Goal: Information Seeking & Learning: Learn about a topic

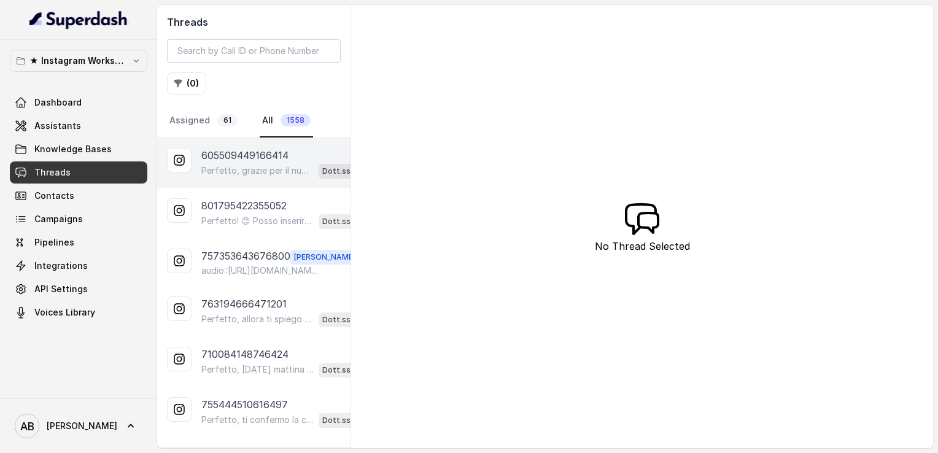
click at [250, 166] on p "Perfetto, grazie per il numero. 😊 Dimmi, in quale giorno e a che ora preferisci…" at bounding box center [257, 170] width 112 height 12
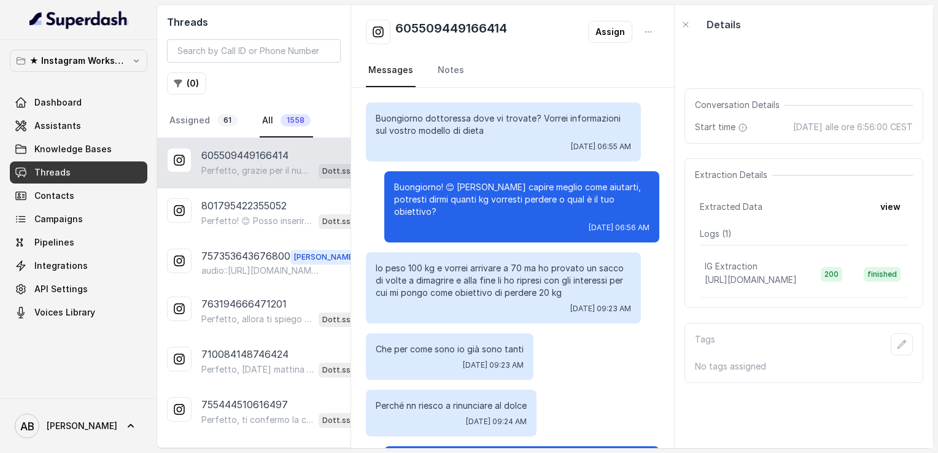
scroll to position [1156, 0]
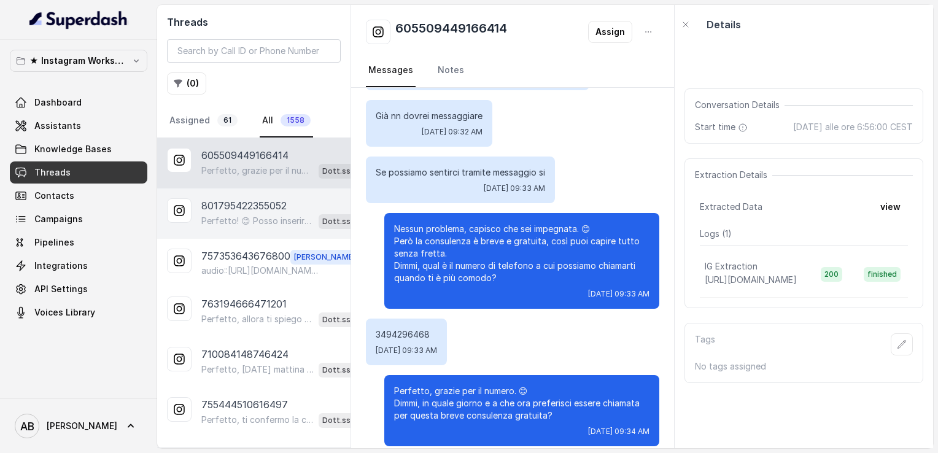
click at [260, 225] on p "Perfetto! 😊 Posso inserire la tua candidatura per una consulenza gratuita di 5 …" at bounding box center [257, 221] width 112 height 12
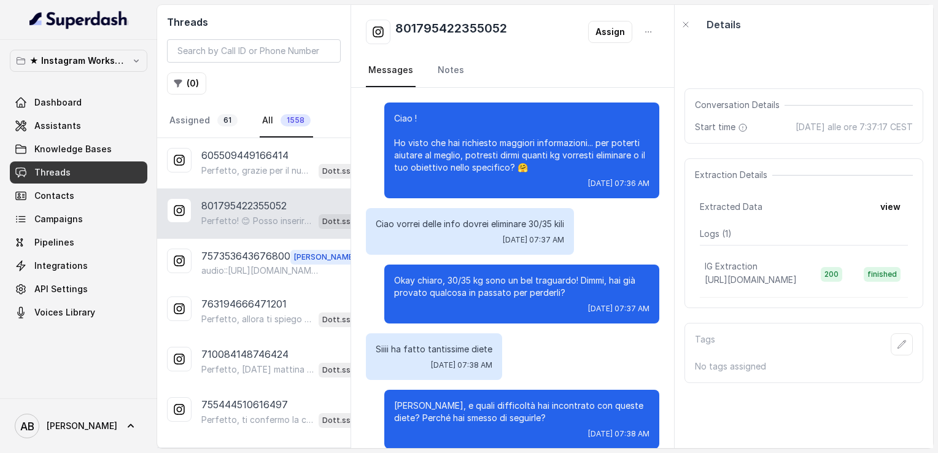
scroll to position [339, 0]
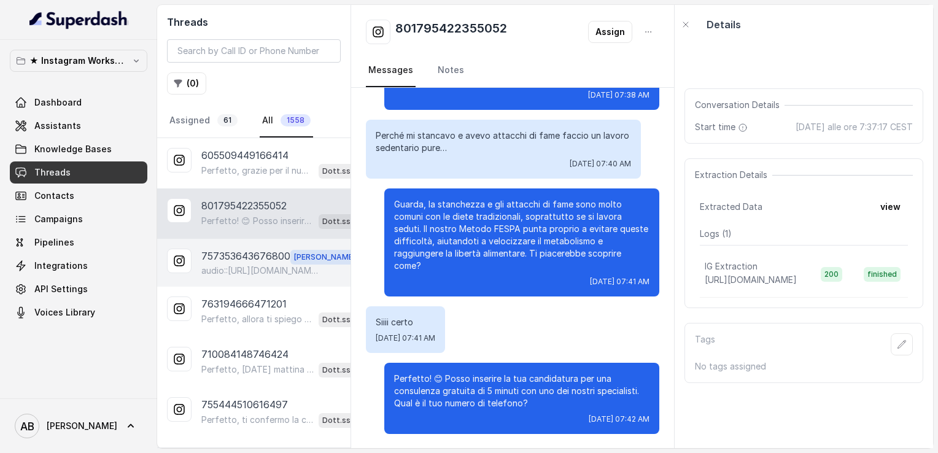
click at [220, 260] on p "757353643676800" at bounding box center [245, 257] width 89 height 16
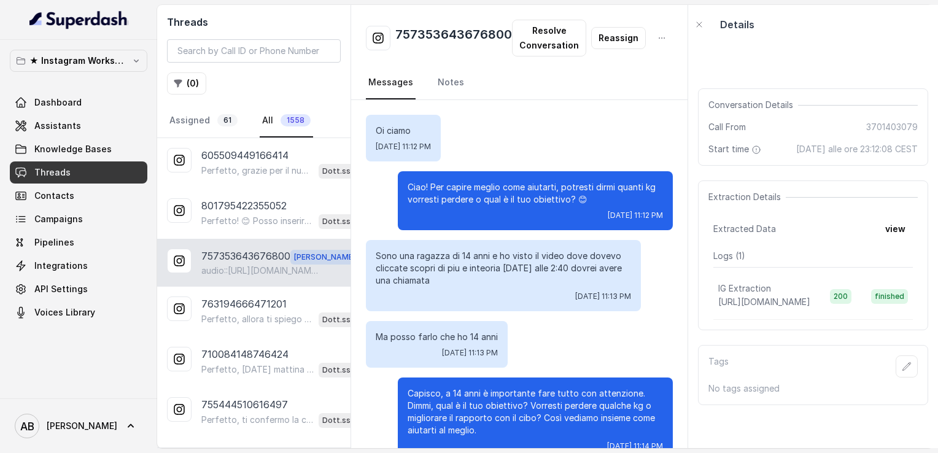
scroll to position [1671, 0]
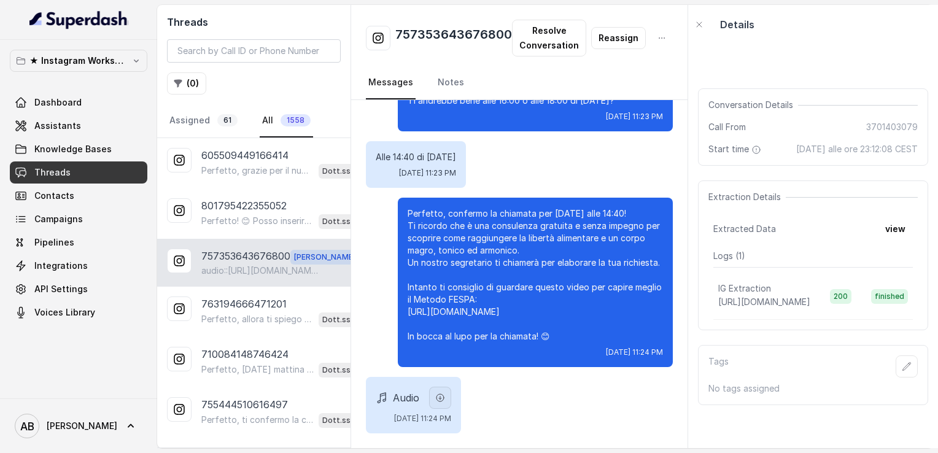
click at [451, 391] on button "button" at bounding box center [440, 398] width 22 height 22
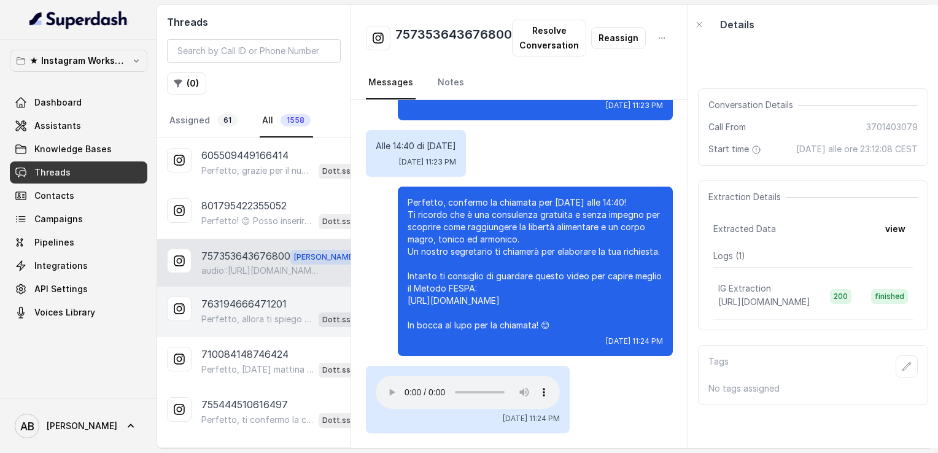
click at [227, 311] on div "Perfetto, allora ti spiego brevemente: il Metodo FESPA si basa su un approccio …" at bounding box center [288, 319] width 174 height 16
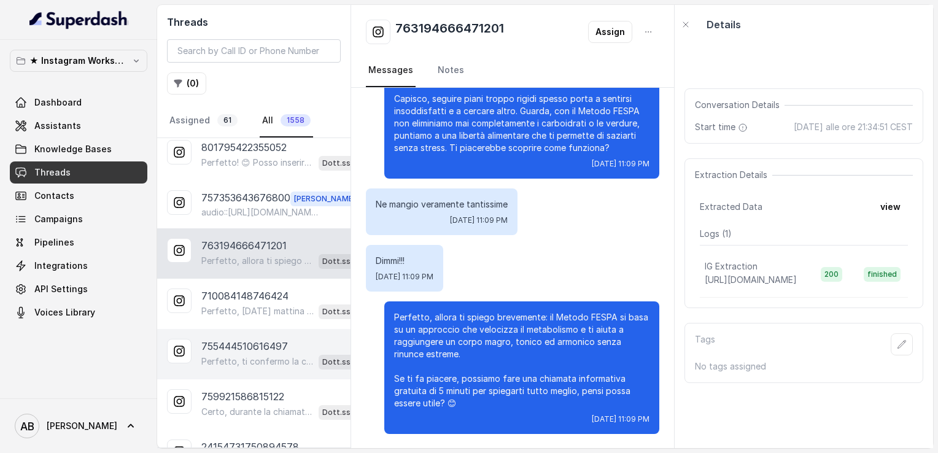
scroll to position [61, 0]
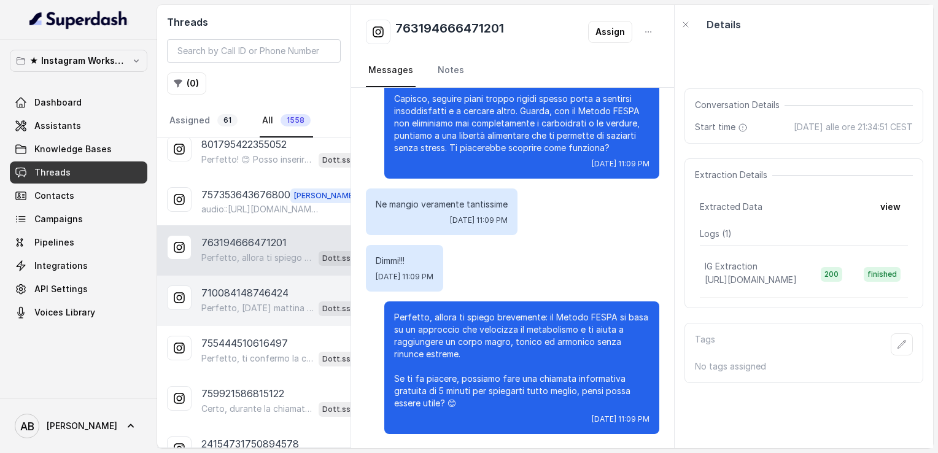
click at [252, 306] on p "Perfetto, [DATE] mattina va benissimo. Prima però, posso avere il tuo numero di…" at bounding box center [257, 308] width 112 height 12
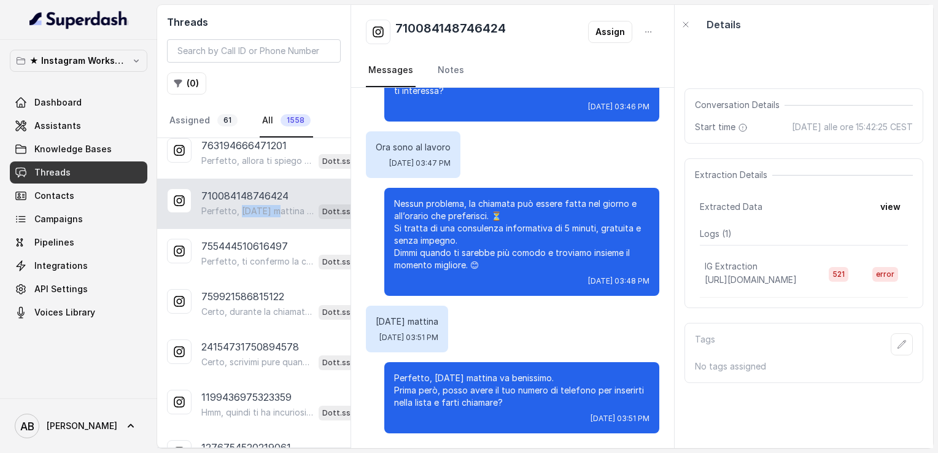
scroll to position [184, 0]
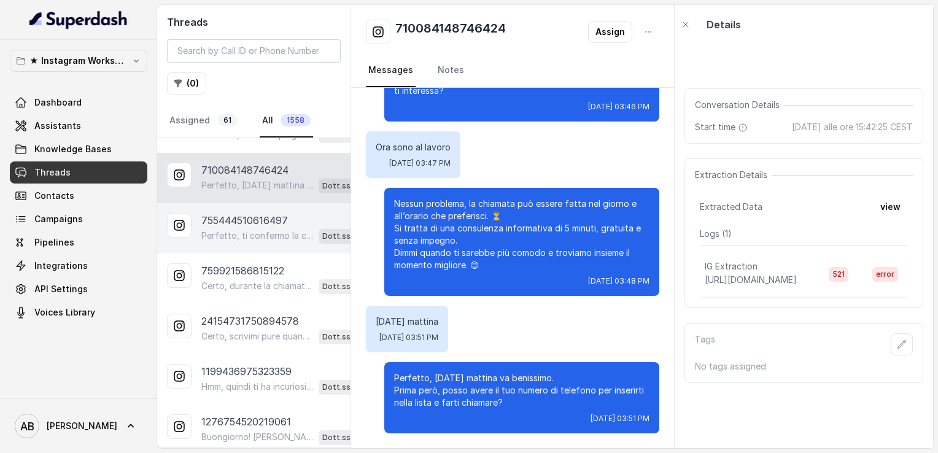
click at [238, 229] on p "Perfetto, ti confermo la chiamata per [DATE] alle 17:00! Un nostro segretario t…" at bounding box center [257, 235] width 112 height 12
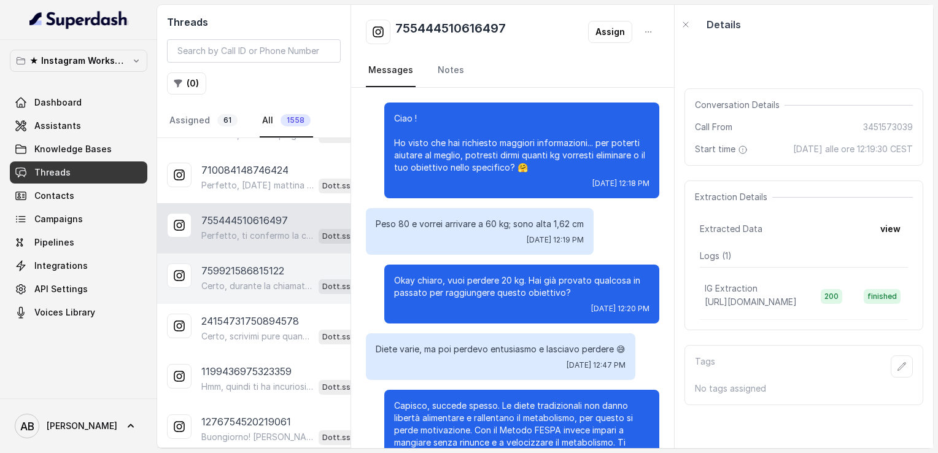
scroll to position [700, 0]
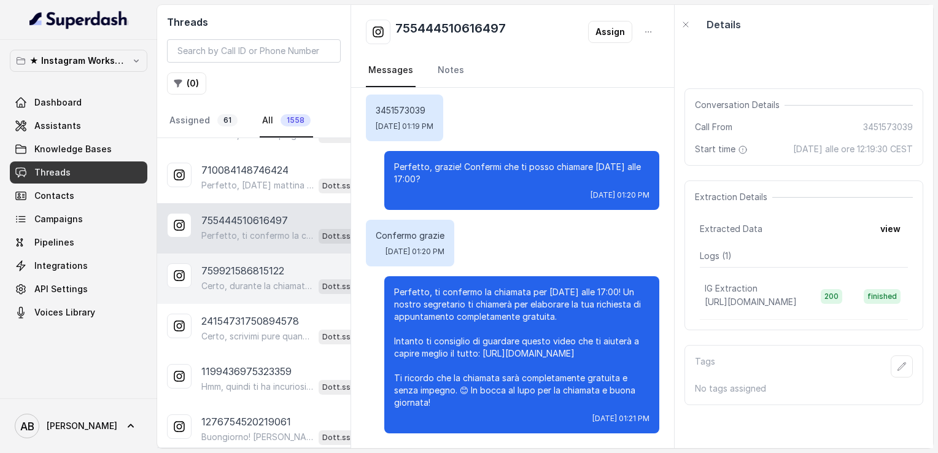
click at [240, 287] on p "Certo, durante la chiamata ti spiegheranno tutto, anche i costi, che variano in…" at bounding box center [257, 286] width 112 height 12
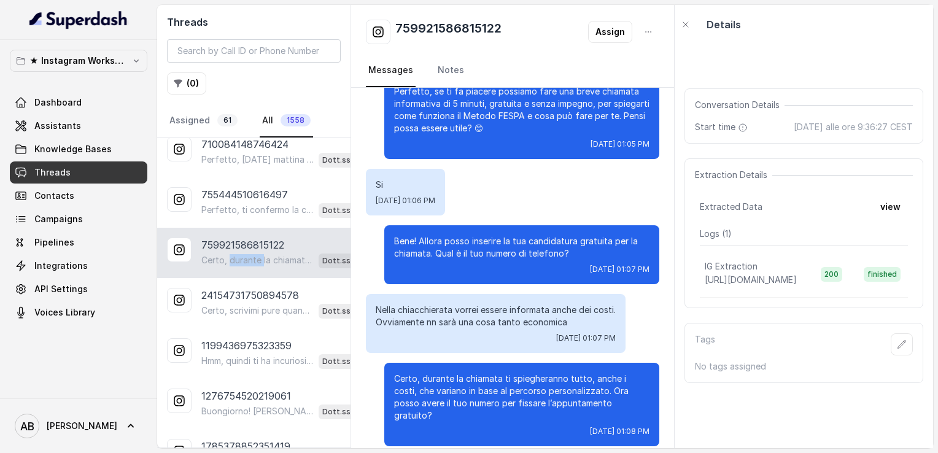
scroll to position [245, 0]
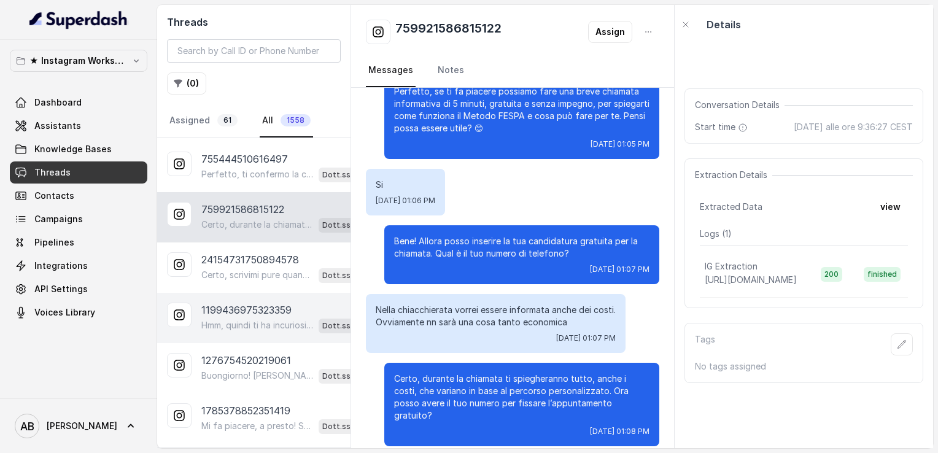
click at [247, 308] on p "1199436975323359" at bounding box center [246, 310] width 90 height 15
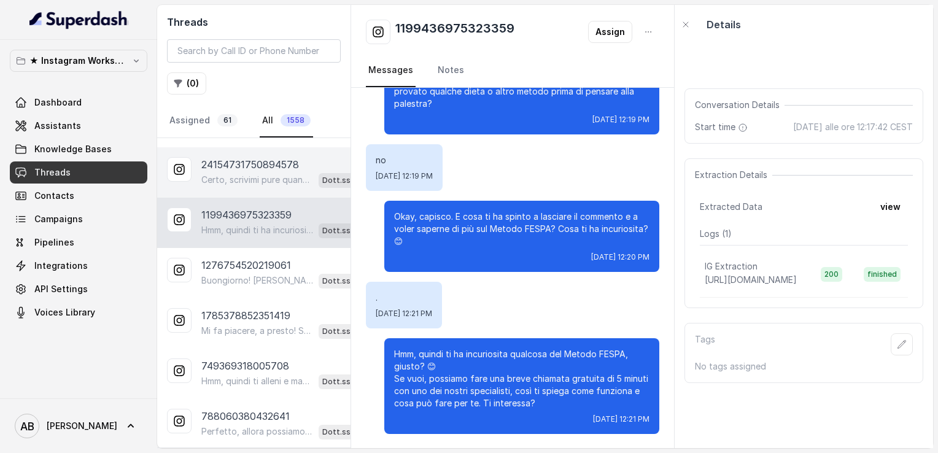
scroll to position [368, 0]
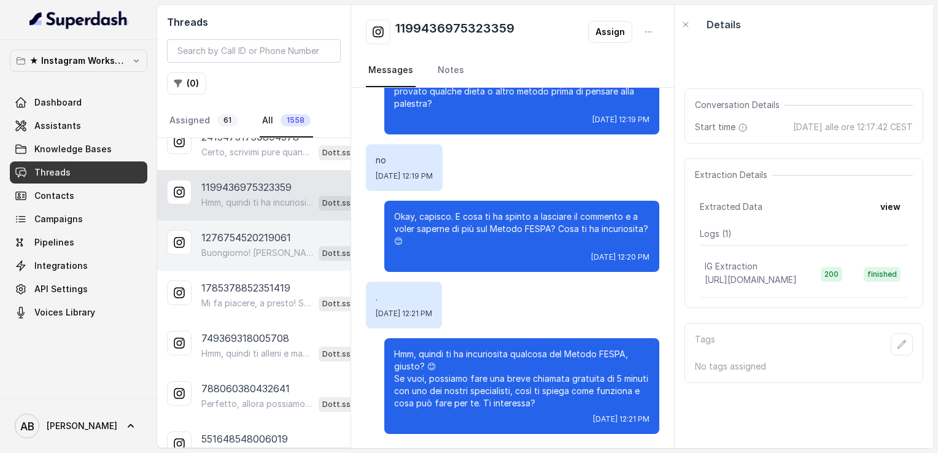
click at [255, 230] on p "1276754520219061" at bounding box center [246, 237] width 90 height 15
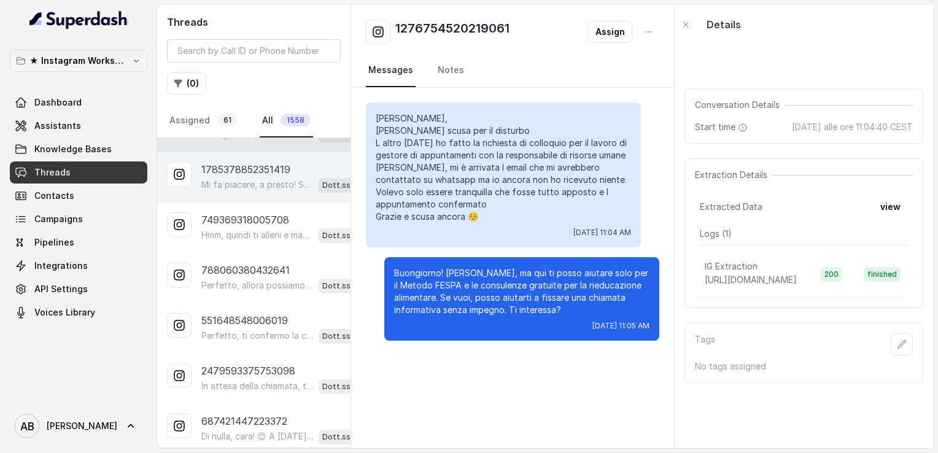
scroll to position [491, 0]
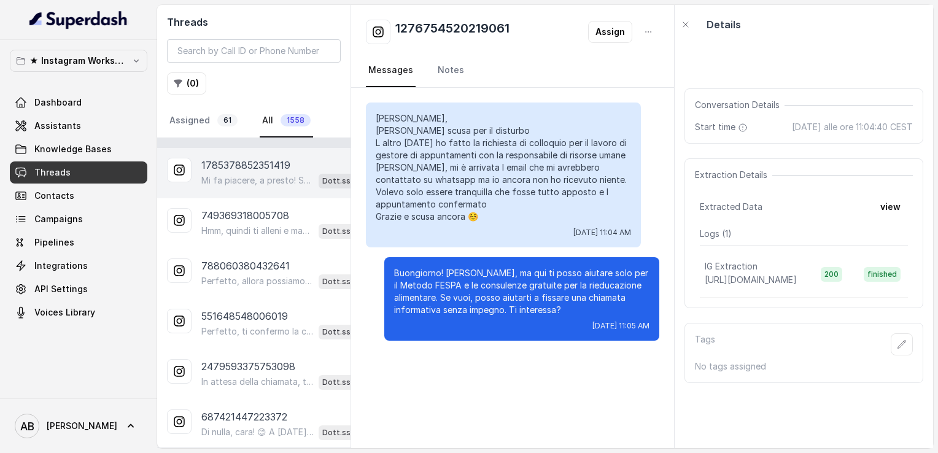
click at [255, 187] on div "1785378852351419 Mi fa piacere, a presto! Se nel frattempo hai domande, scrivim…" at bounding box center [253, 173] width 193 height 50
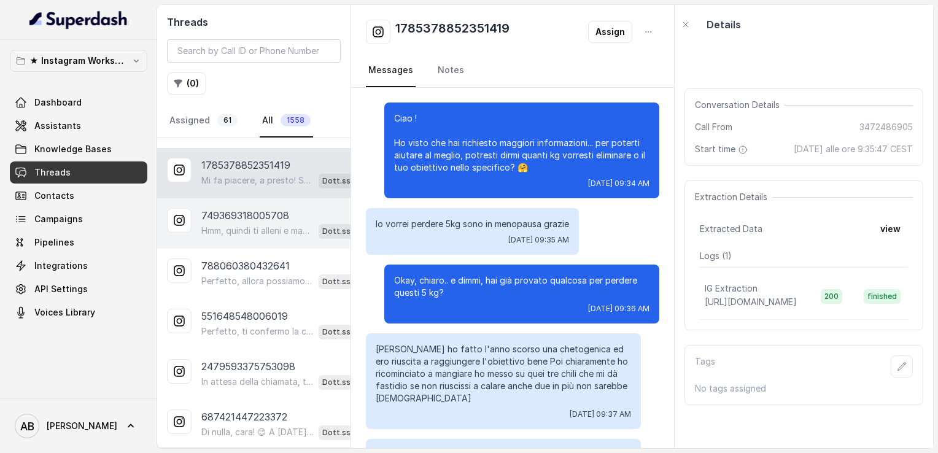
scroll to position [960, 0]
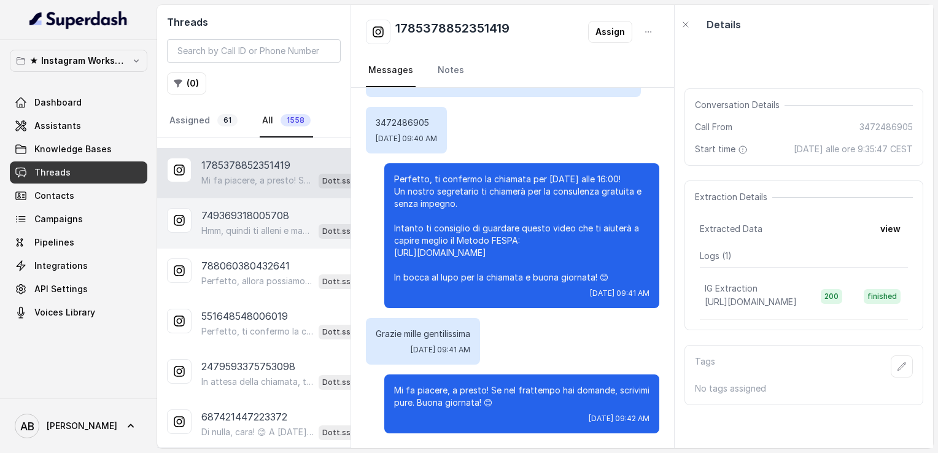
click at [255, 208] on p "749369318005708" at bounding box center [245, 215] width 88 height 15
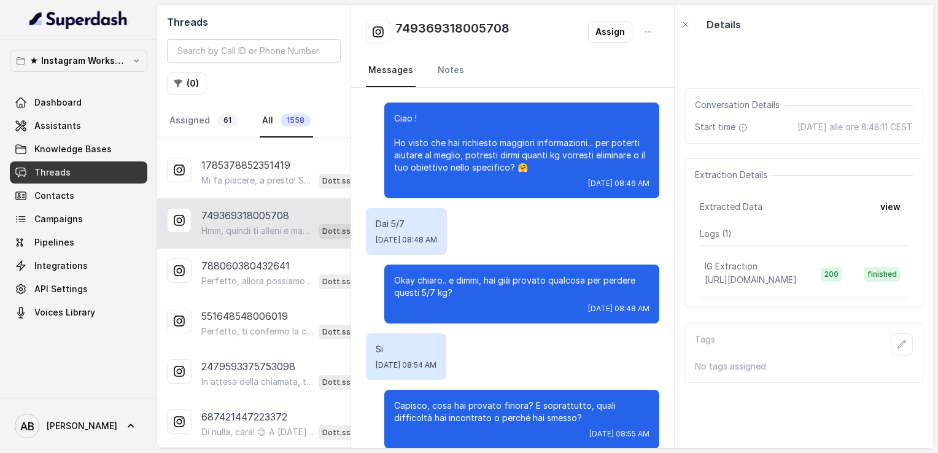
scroll to position [201, 0]
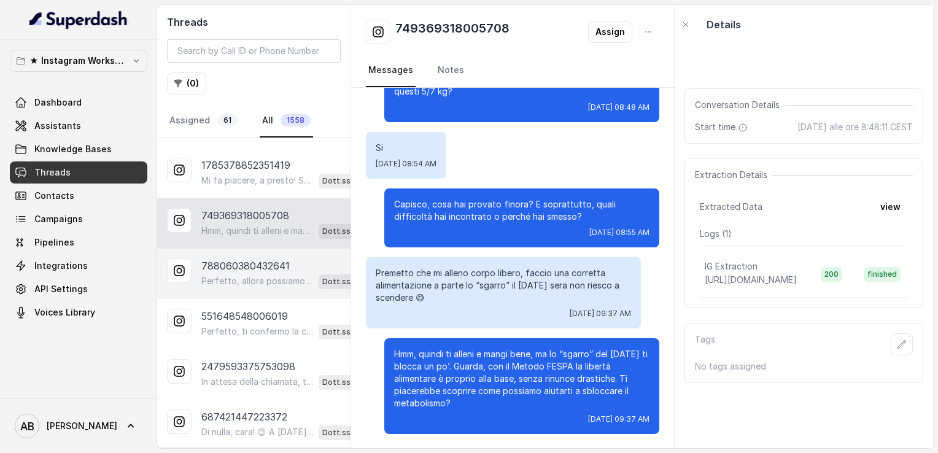
click at [248, 275] on p "Perfetto, allora possiamo organizzare una breve chiamata informativa di 5 minut…" at bounding box center [257, 281] width 112 height 12
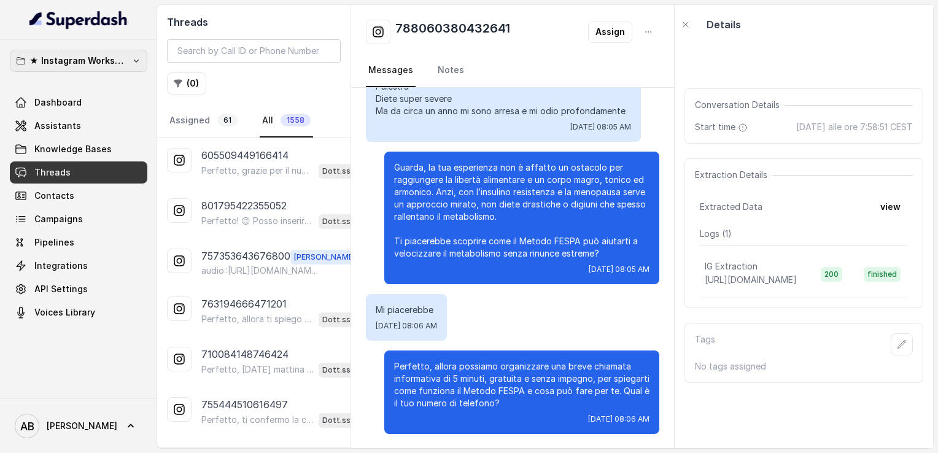
click at [106, 64] on p "★ Instagram Workspace" at bounding box center [78, 60] width 98 height 15
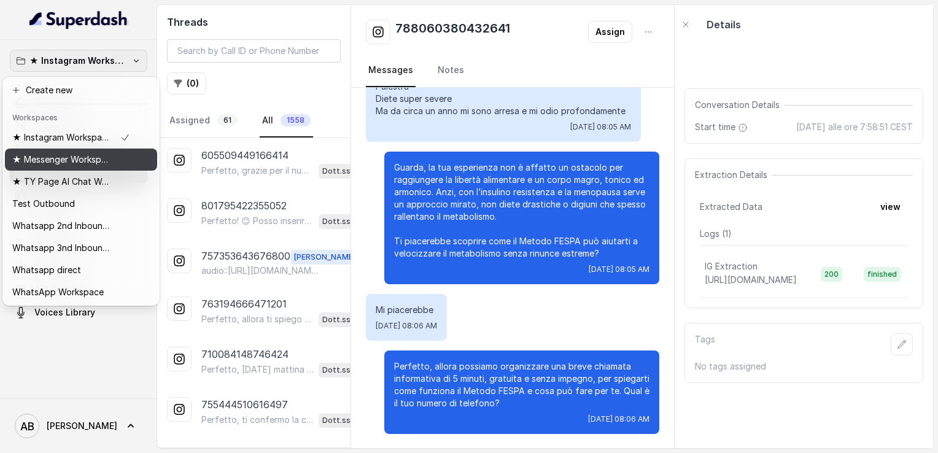
click at [76, 154] on p "★ Messenger Workspace" at bounding box center [61, 159] width 98 height 15
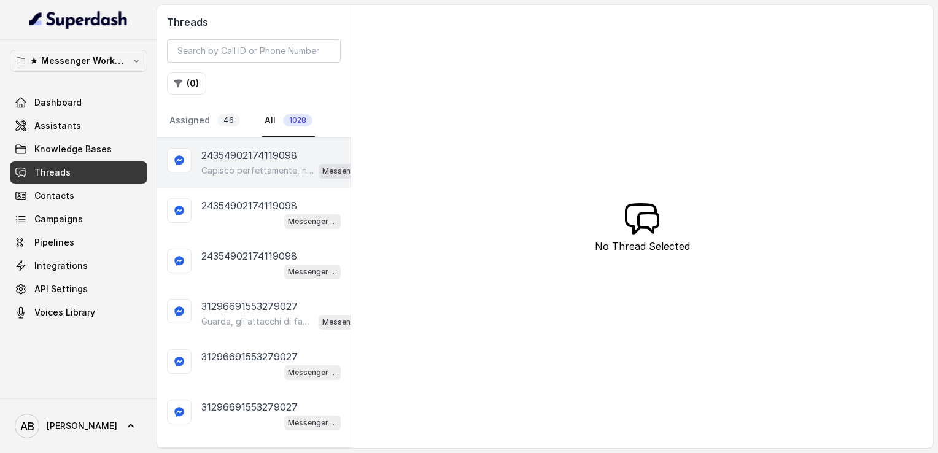
click at [243, 168] on p "Capisco perfettamente, nessun problema. Se in futuro vorrai riprendere il disco…" at bounding box center [257, 170] width 112 height 12
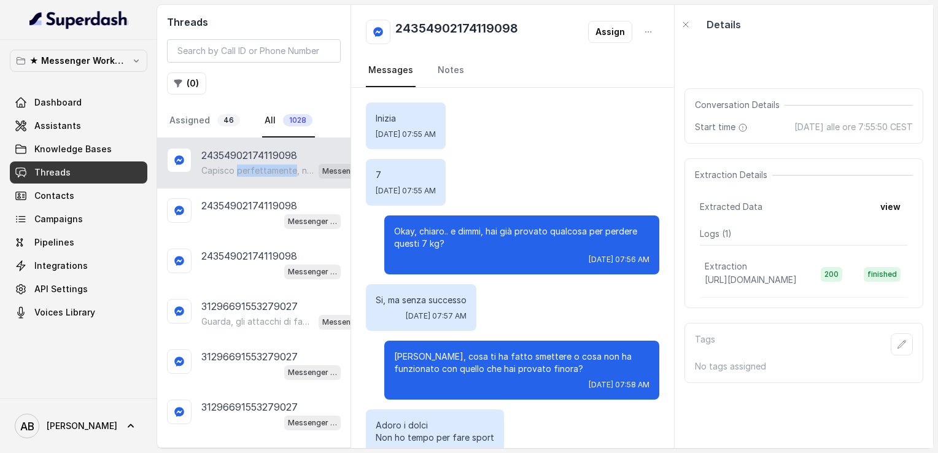
scroll to position [1959, 0]
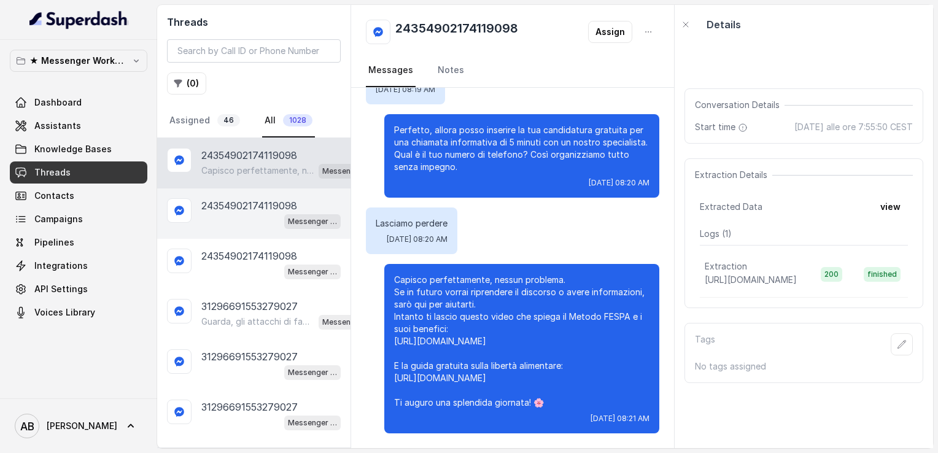
click at [214, 216] on div "Messenger Metodo FESPA v2" at bounding box center [270, 221] width 139 height 16
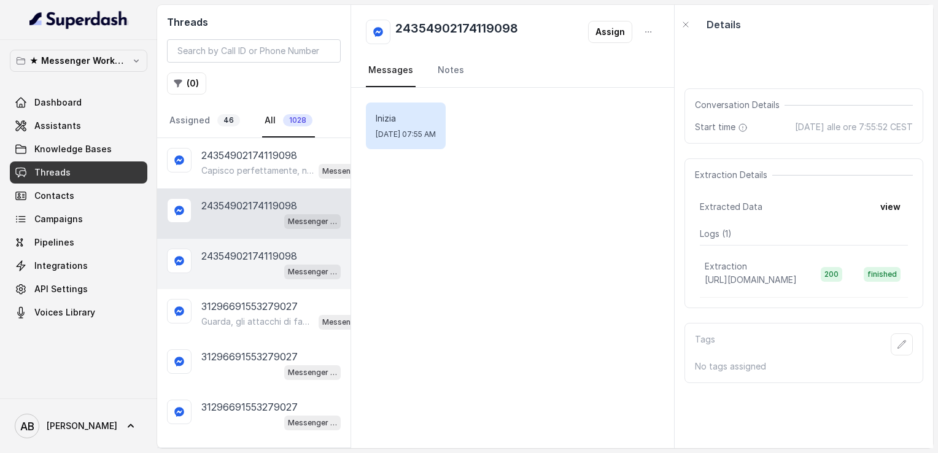
click at [248, 252] on p "24354902174119098" at bounding box center [249, 256] width 96 height 15
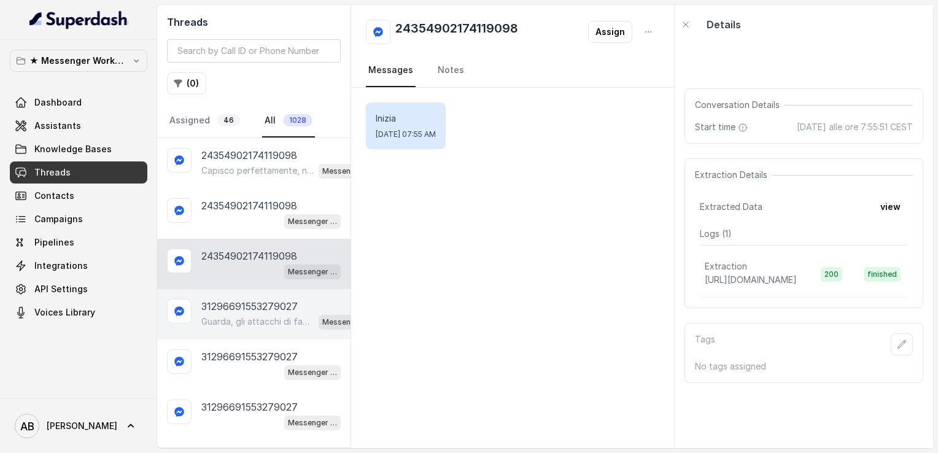
click at [239, 302] on p "31296691553279027" at bounding box center [249, 306] width 96 height 15
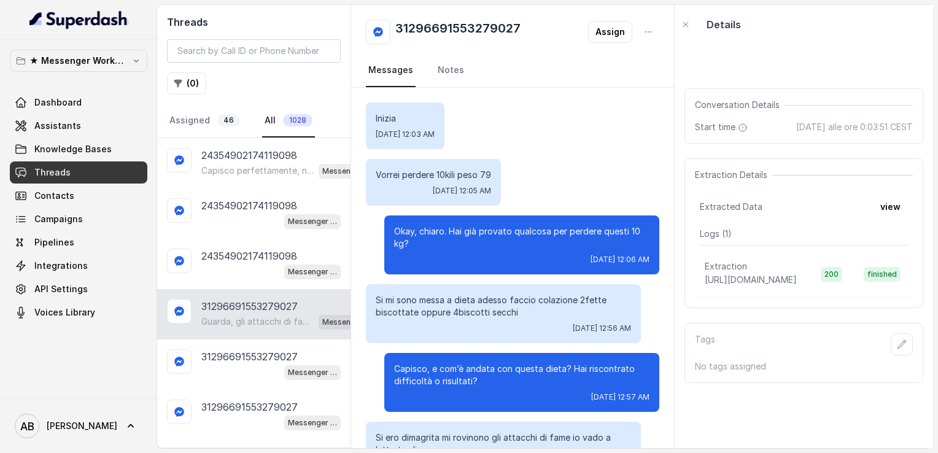
scroll to position [152, 0]
